Goal: Check status: Check status

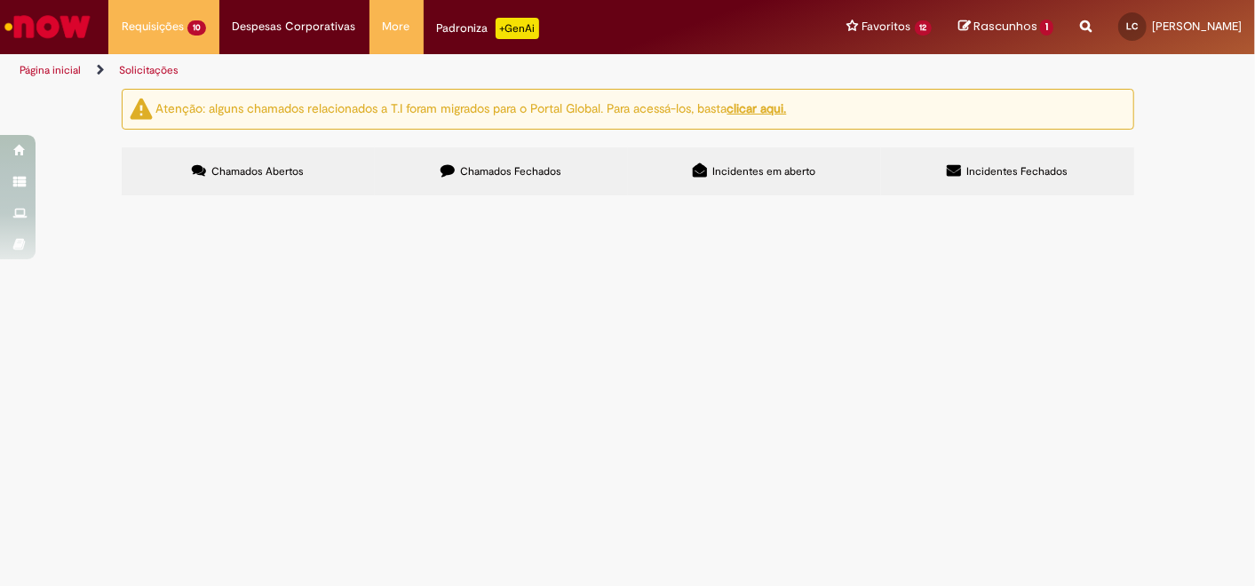
click at [0, 0] on span "MATERIAIS PARA MANUTENÇÃO OFFICE" at bounding box center [0, 0] width 0 height 0
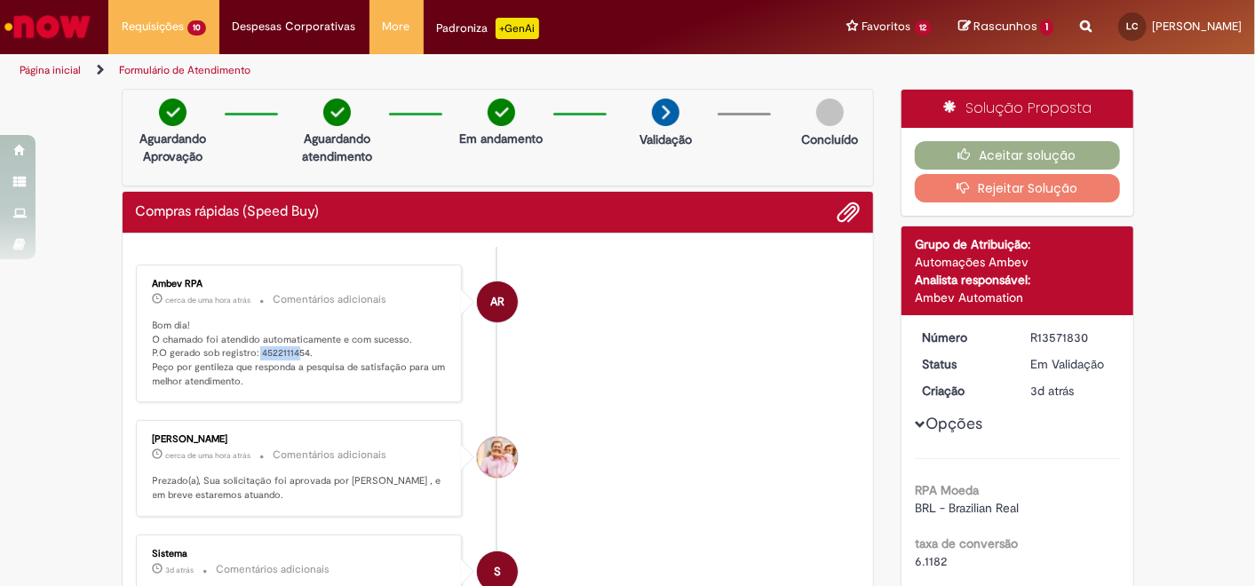
drag, startPoint x: 248, startPoint y: 352, endPoint x: 288, endPoint y: 350, distance: 40.0
click at [288, 350] on p "Bom dia! O chamado foi atendido automaticamente e com sucesso. P.O gerado sob r…" at bounding box center [301, 354] width 296 height 70
drag, startPoint x: 288, startPoint y: 350, endPoint x: 278, endPoint y: 352, distance: 9.9
click at [288, 350] on p "Bom dia! O chamado foi atendido automaticamente e com sucesso. P.O gerado sob r…" at bounding box center [301, 354] width 296 height 70
click at [268, 353] on p "Bom dia! O chamado foi atendido automaticamente e com sucesso. P.O gerado sob r…" at bounding box center [301, 354] width 296 height 70
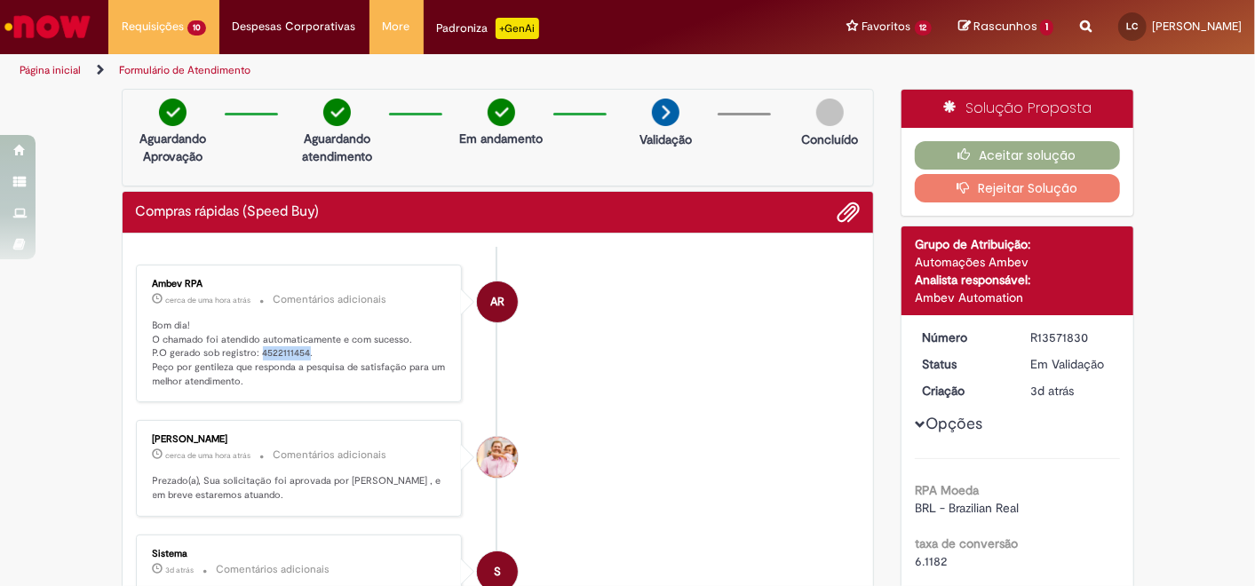
drag, startPoint x: 249, startPoint y: 350, endPoint x: 297, endPoint y: 350, distance: 48.0
click at [297, 350] on p "Bom dia! O chamado foi atendido automaticamente e com sucesso. P.O gerado sob r…" at bounding box center [301, 354] width 296 height 70
copy p "4522111454"
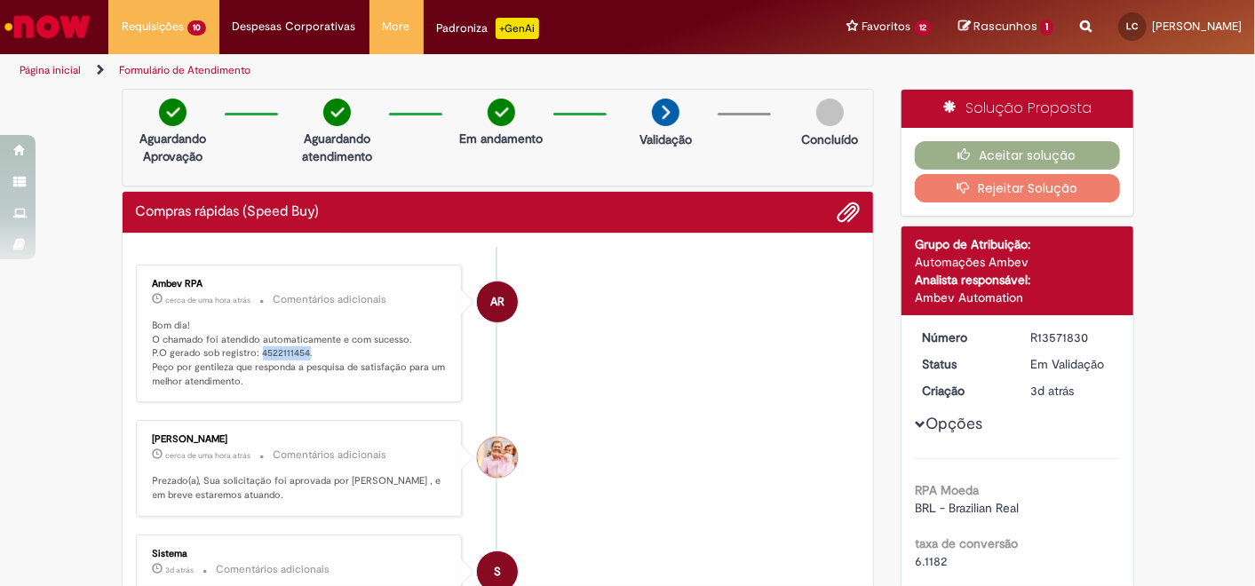
copy p "4522111454"
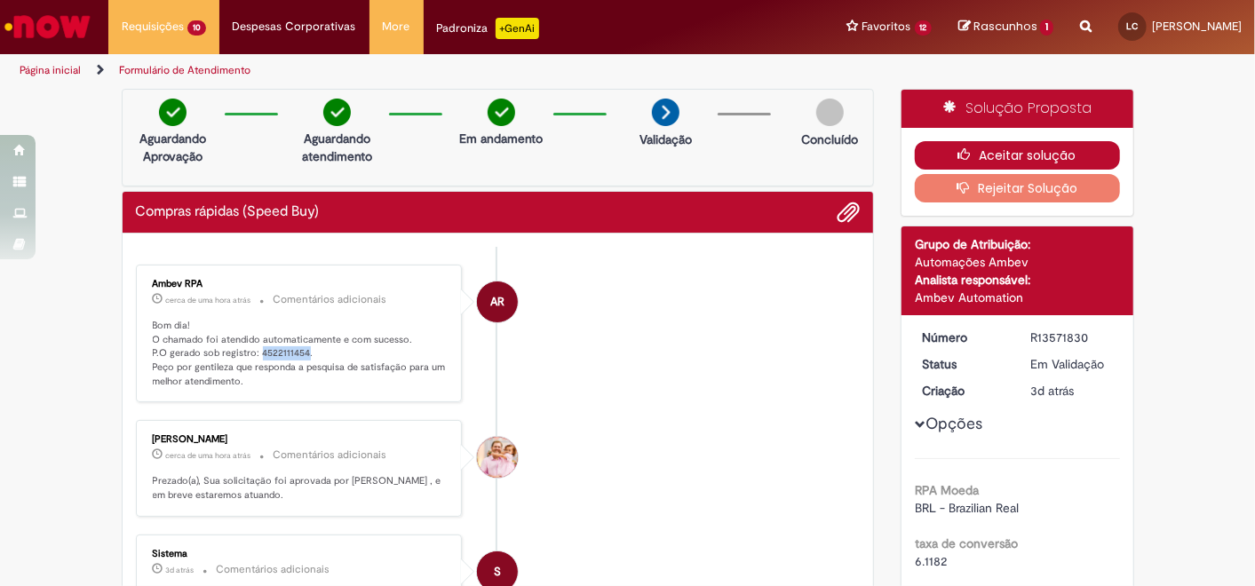
click at [959, 152] on icon "button" at bounding box center [968, 154] width 21 height 12
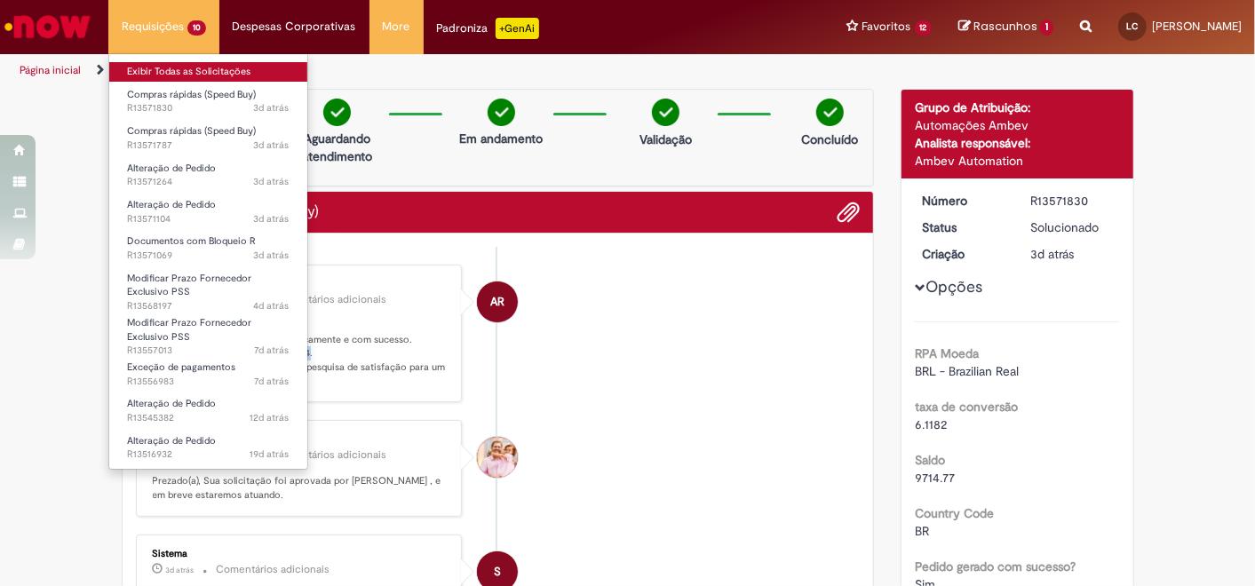
click at [178, 68] on link "Exibir Todas as Solicitações" at bounding box center [208, 72] width 198 height 20
